Goal: Task Accomplishment & Management: Manage account settings

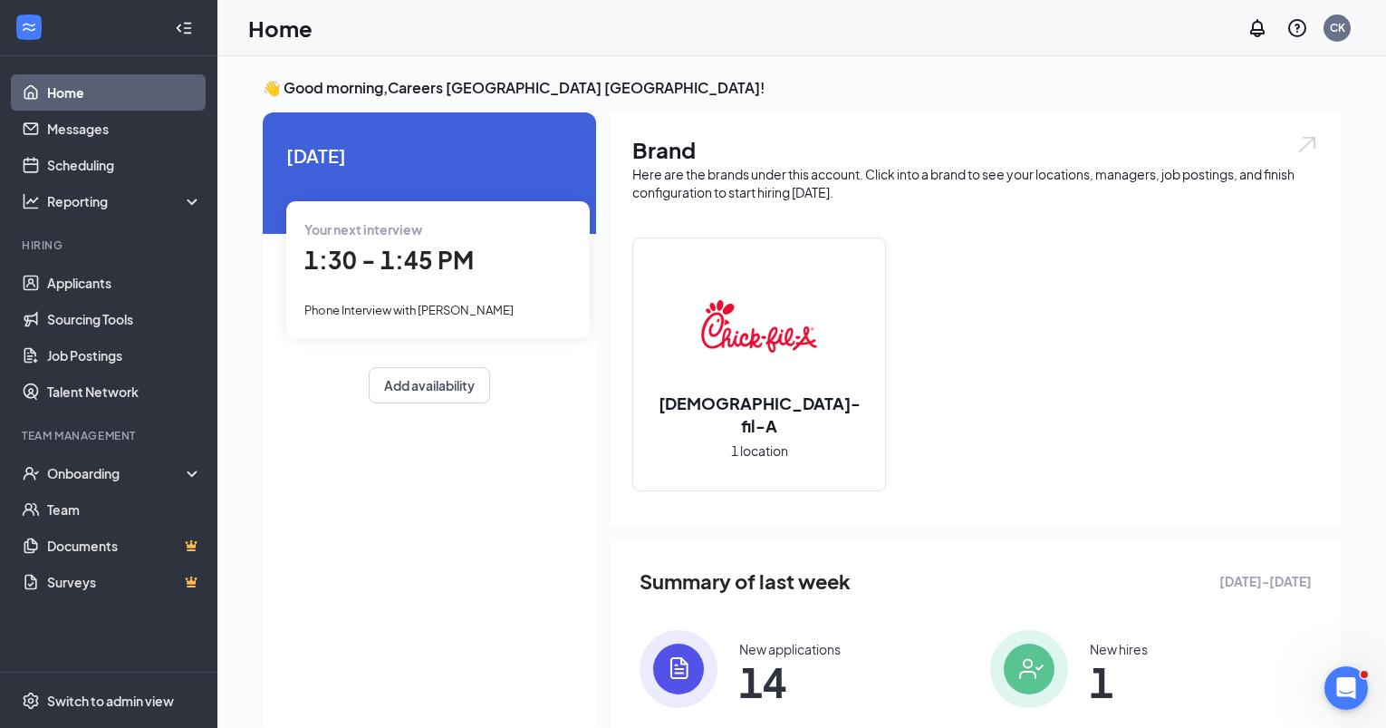
click at [401, 259] on span "1:30 - 1:45 PM" at bounding box center [388, 260] width 169 height 30
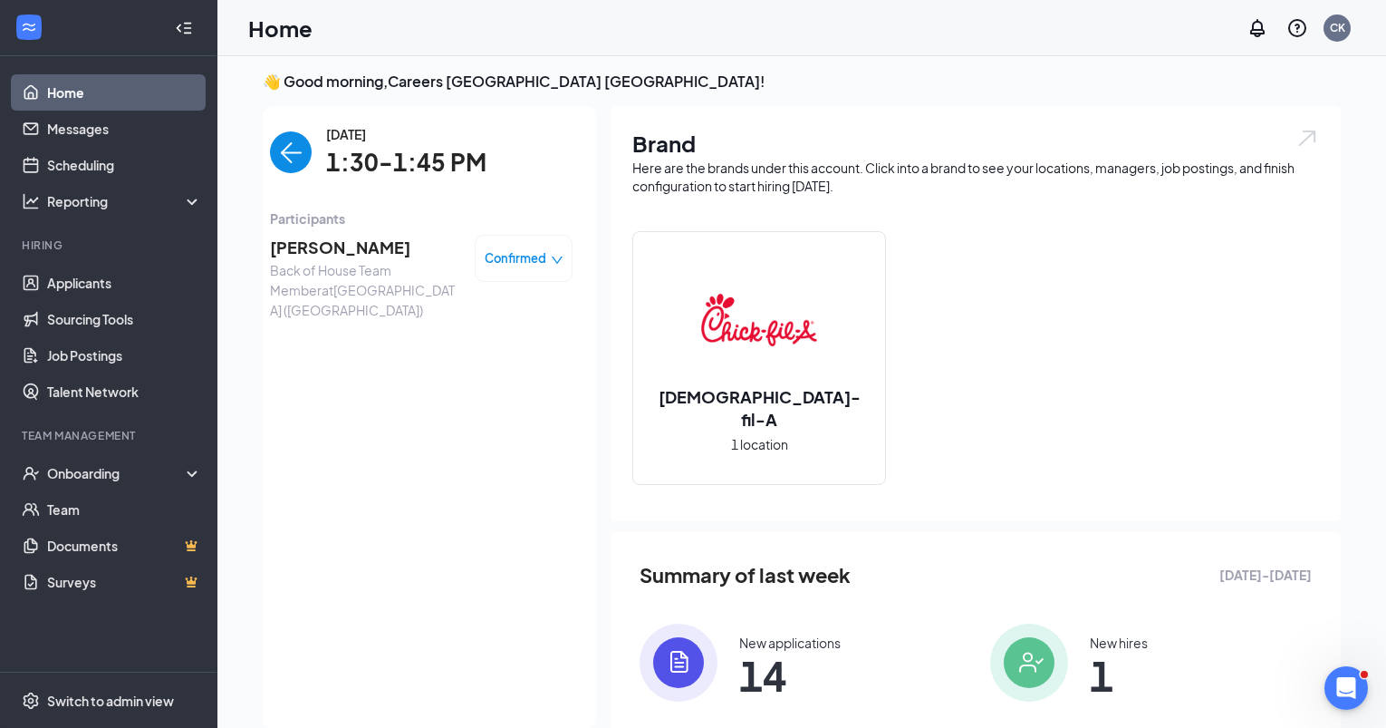
click at [378, 248] on span "[PERSON_NAME]" at bounding box center [365, 247] width 190 height 25
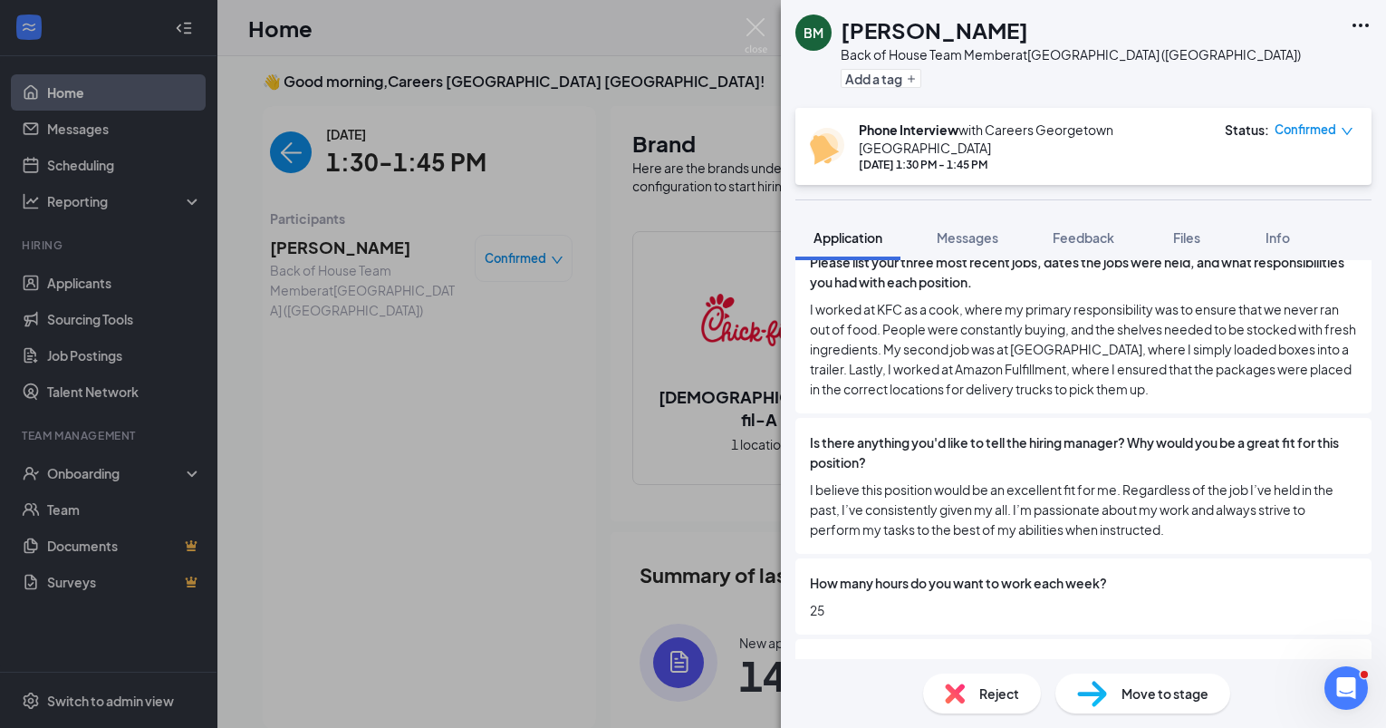
scroll to position [1153, 0]
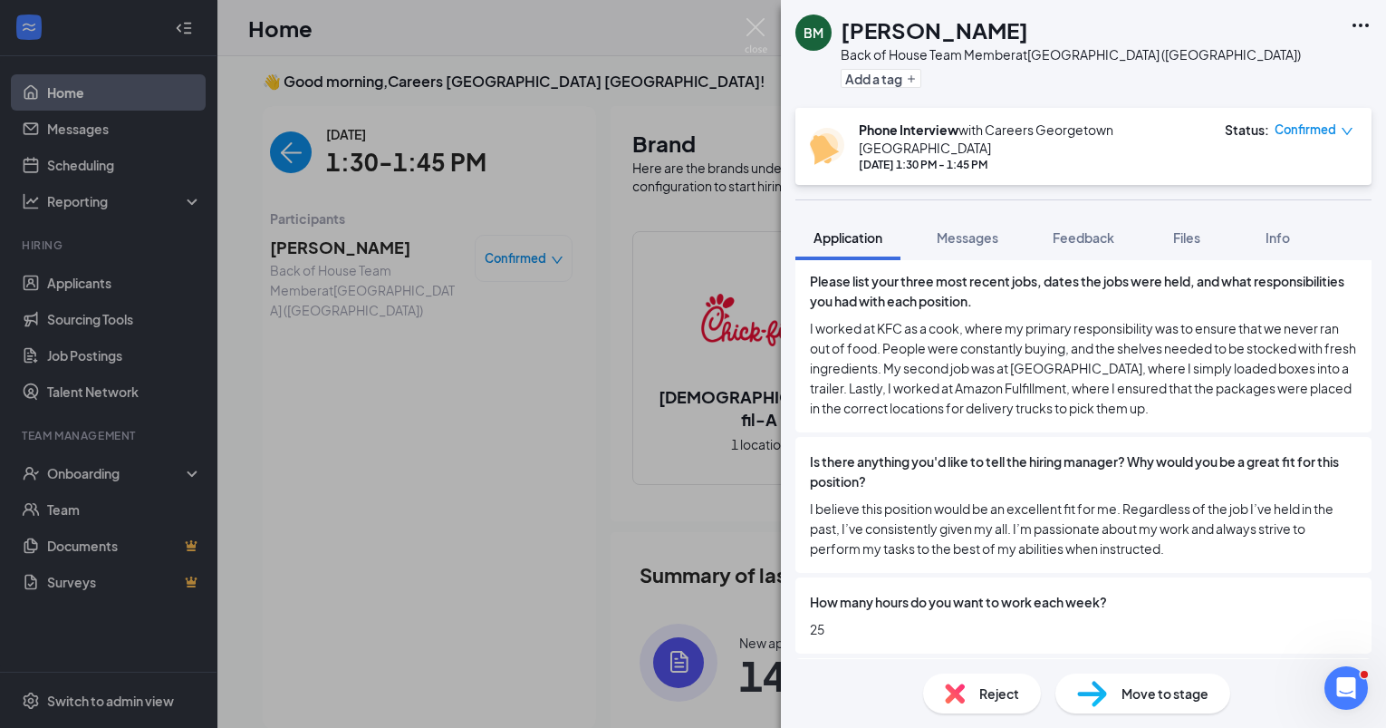
click at [1351, 126] on icon "down" at bounding box center [1347, 131] width 13 height 13
click at [1132, 689] on span "Move to stage" at bounding box center [1165, 693] width 87 height 20
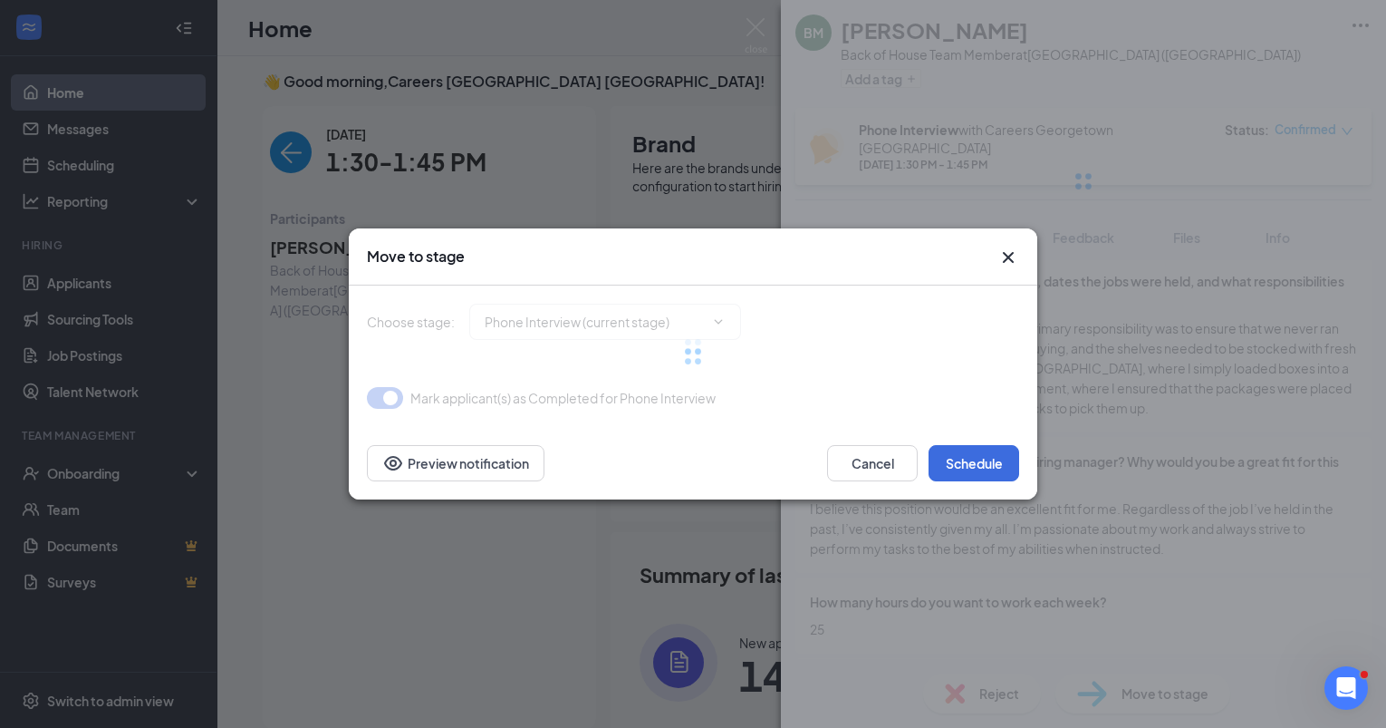
type input "Onsite Interview (next stage)"
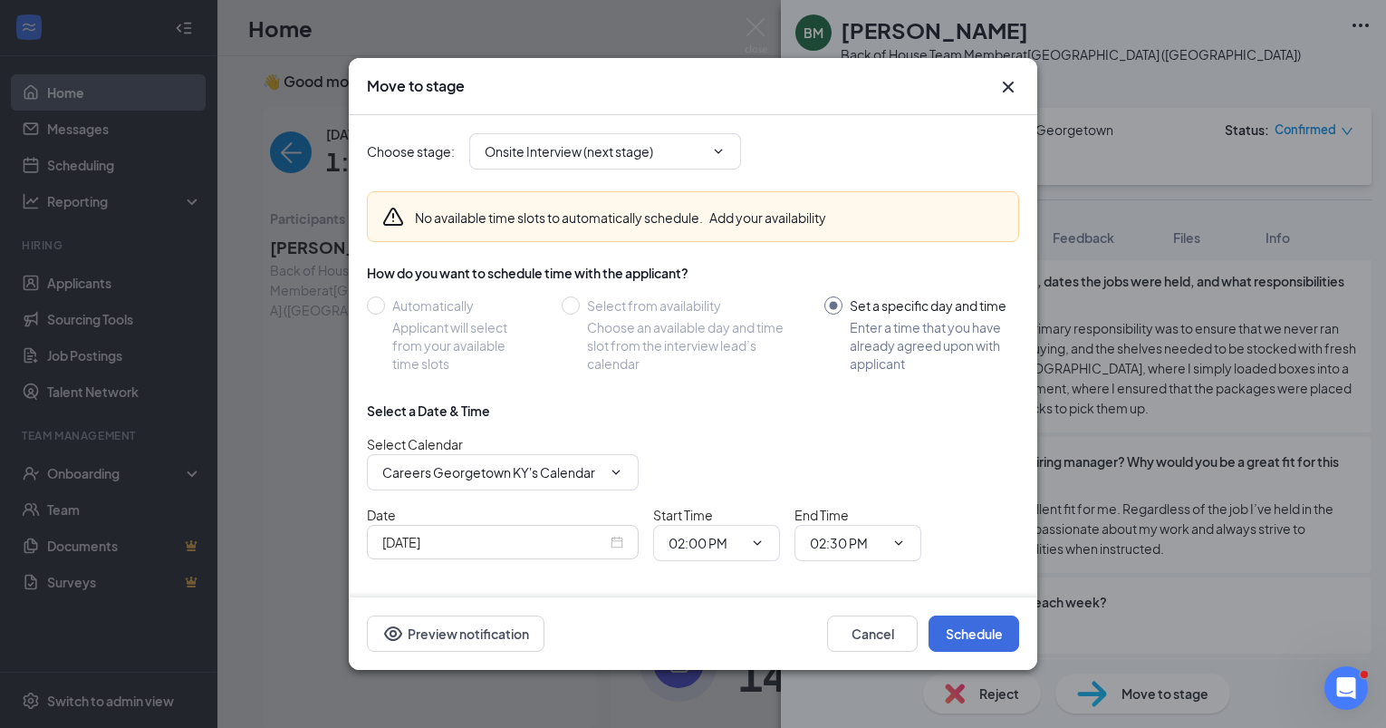
click at [616, 540] on div "[DATE]" at bounding box center [502, 542] width 241 height 20
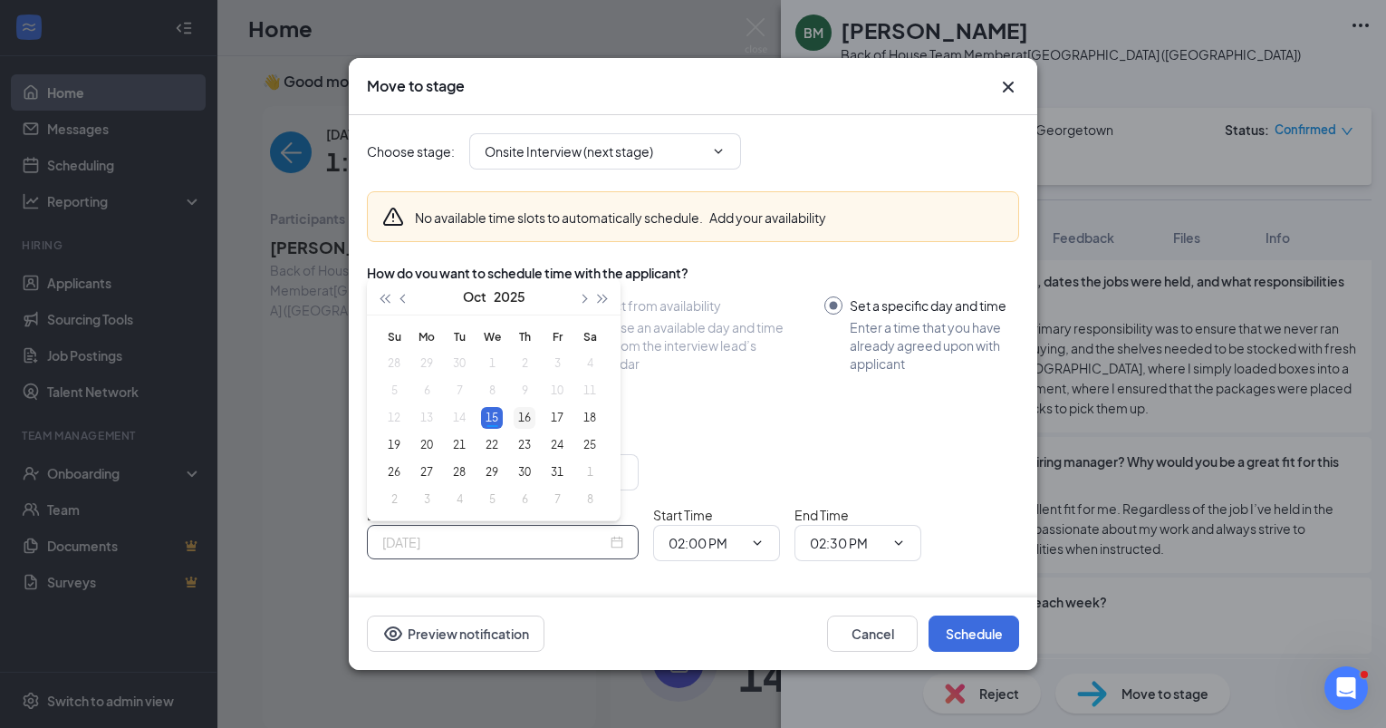
type input "[DATE]"
click at [516, 415] on div "16" at bounding box center [525, 418] width 22 height 22
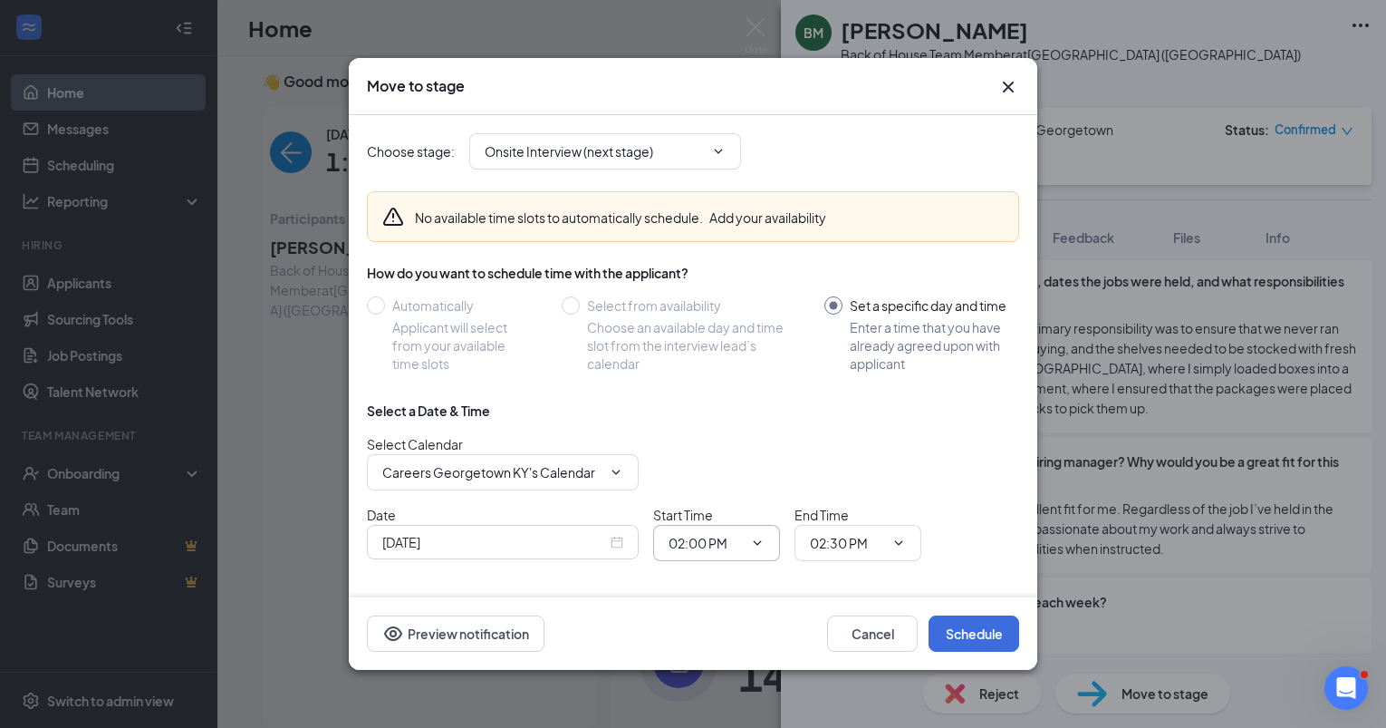
click at [682, 544] on input "02:00 PM" at bounding box center [706, 543] width 74 height 20
click at [736, 313] on div "01:30 PM" at bounding box center [708, 312] width 53 height 20
type input "01:30 PM"
click at [970, 518] on div "Date [DATE] Start Time 01:30 PM 12:00 AM 12:15 AM 12:30 AM 12:45 AM 01:00 AM 01…" at bounding box center [693, 533] width 652 height 56
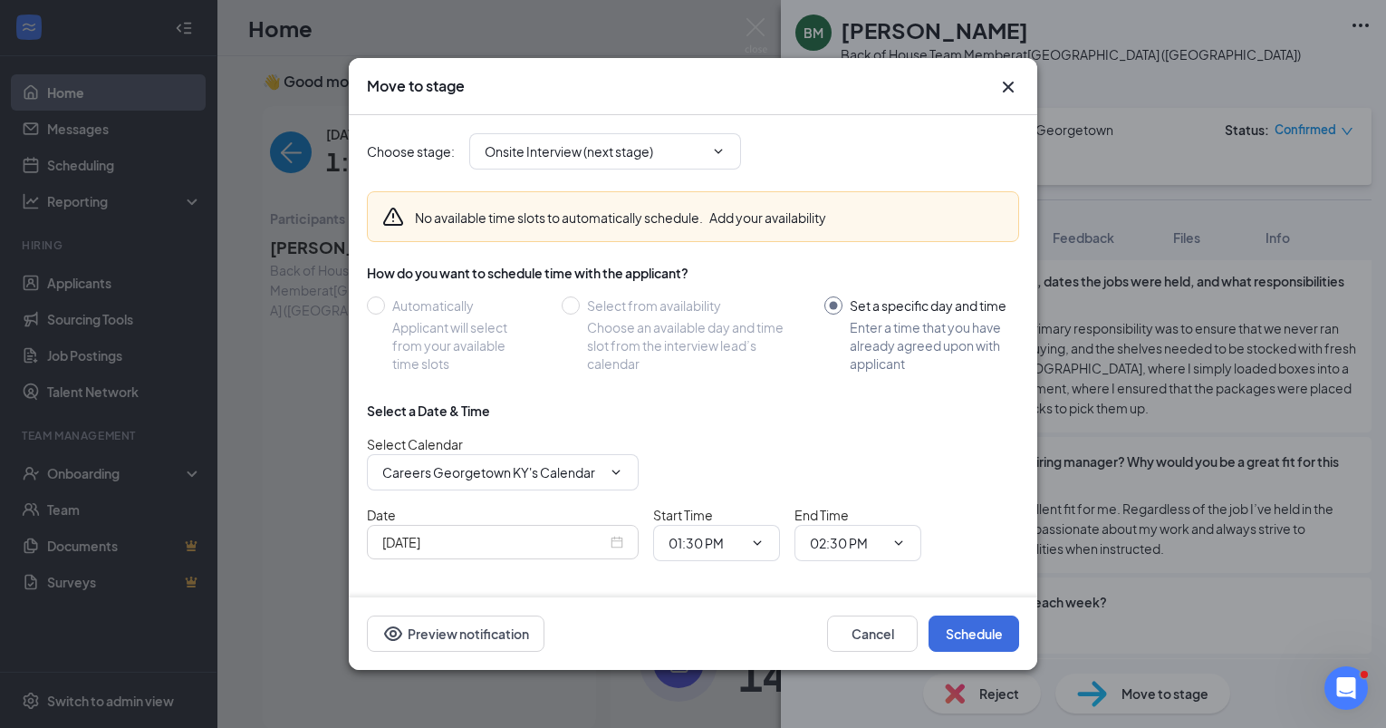
scroll to position [43, 0]
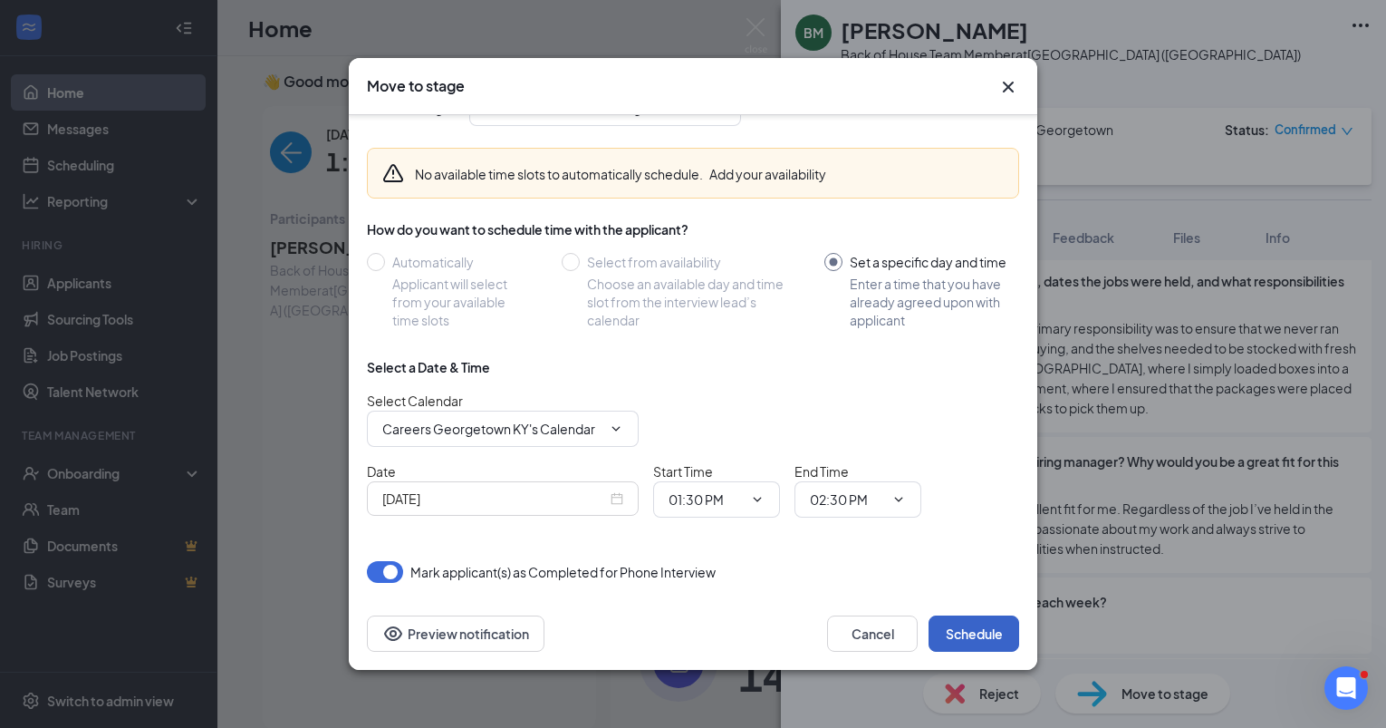
click at [955, 636] on button "Schedule" at bounding box center [974, 633] width 91 height 36
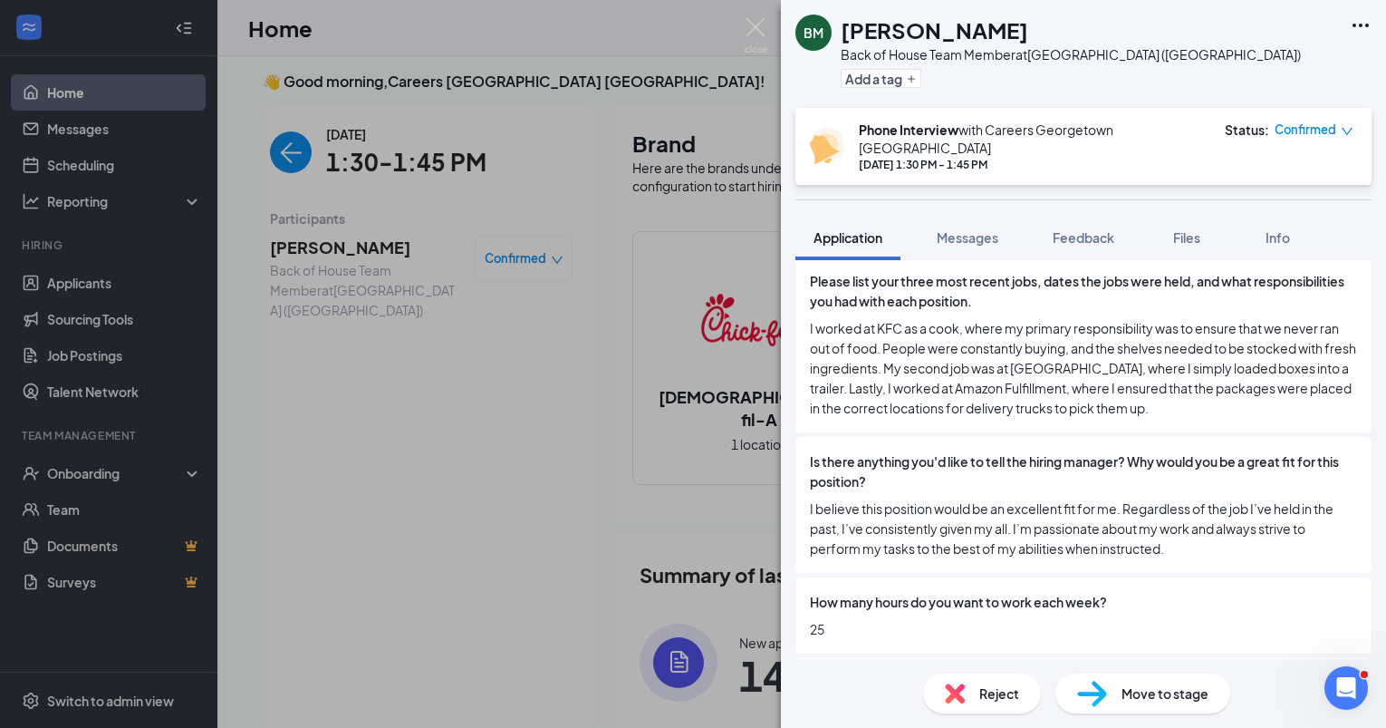
drag, startPoint x: 1086, startPoint y: 32, endPoint x: 840, endPoint y: 34, distance: 246.5
click at [840, 34] on div "[PERSON_NAME] Back of House Team Member at [GEOGRAPHIC_DATA] ([GEOGRAPHIC_DATA]…" at bounding box center [1049, 53] width 506 height 79
copy h1 "[PERSON_NAME]"
click at [754, 32] on img at bounding box center [756, 35] width 23 height 35
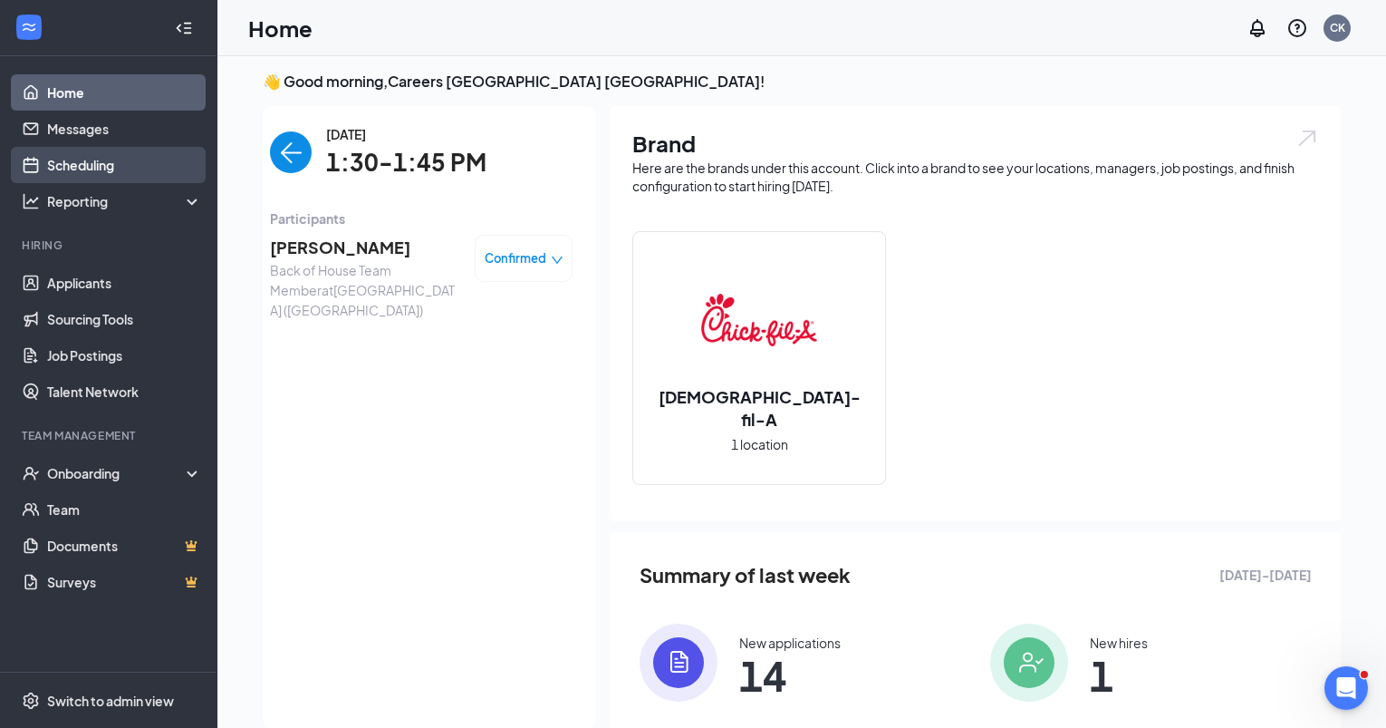
click at [75, 153] on link "Scheduling" at bounding box center [124, 165] width 155 height 36
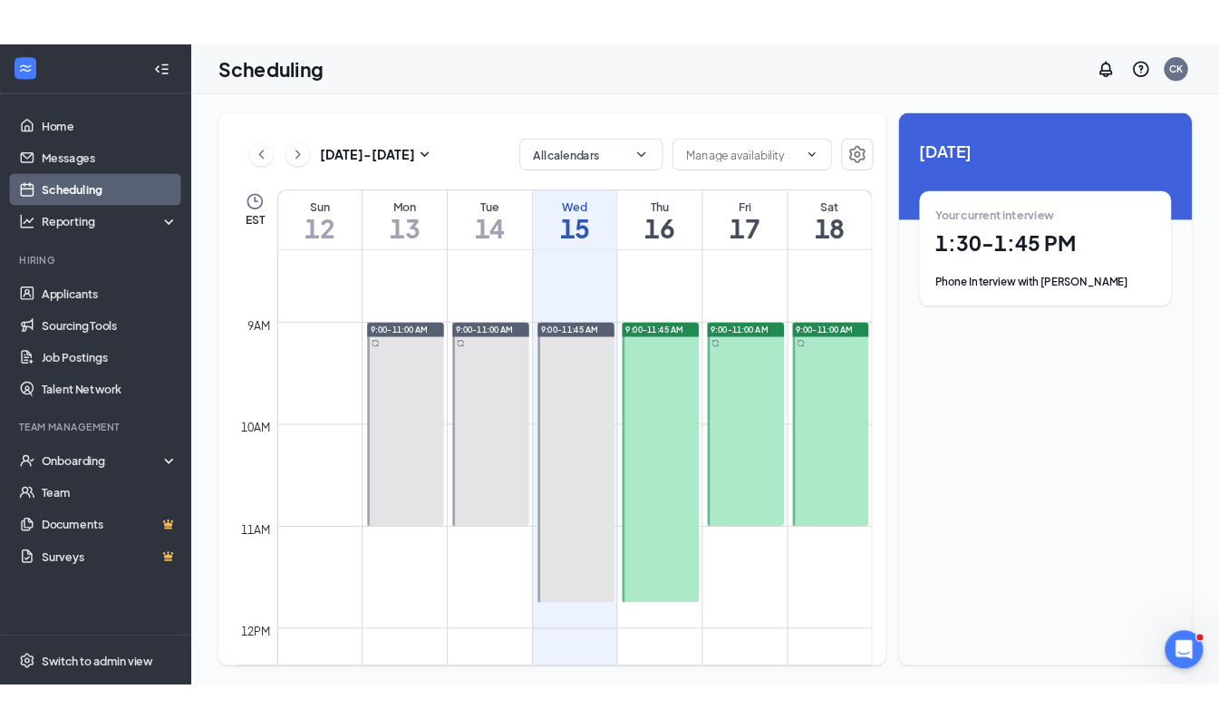
scroll to position [853, 0]
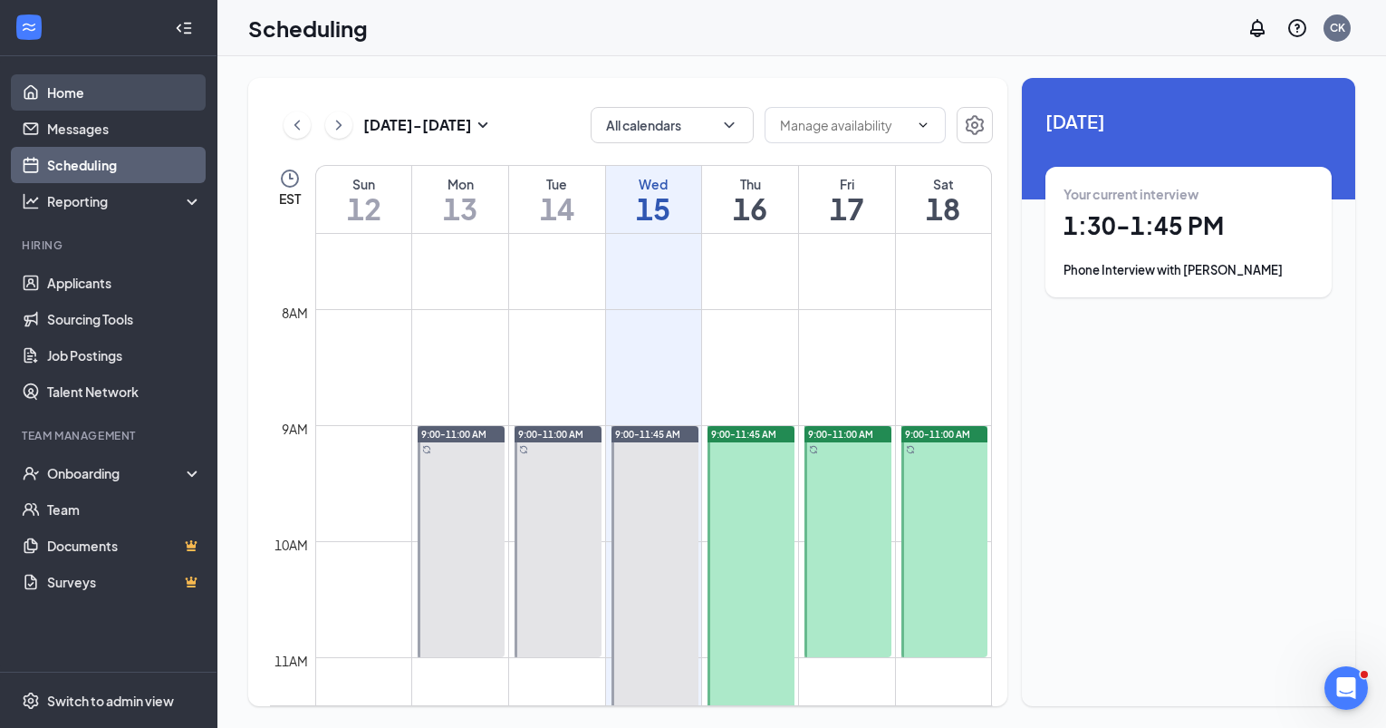
click at [81, 93] on link "Home" at bounding box center [124, 92] width 155 height 36
